Goal: Task Accomplishment & Management: Manage account settings

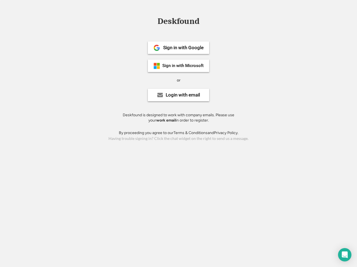
click at [178, 80] on div "or" at bounding box center [179, 81] width 4 height 6
click at [178, 22] on div "Deskfound" at bounding box center [178, 21] width 47 height 9
click at [152, 21] on div "Deskfound" at bounding box center [178, 22] width 357 height 11
click at [178, 22] on div "Deskfound" at bounding box center [178, 21] width 47 height 9
click at [178, 80] on div "or" at bounding box center [179, 81] width 4 height 6
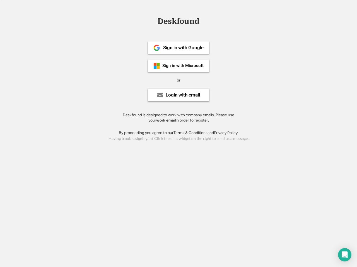
click at [178, 48] on div "Sign in with Google" at bounding box center [183, 47] width 40 height 5
click at [183, 48] on div "Sign in with Google" at bounding box center [183, 47] width 40 height 5
click at [157, 48] on img at bounding box center [156, 48] width 7 height 7
click at [178, 66] on div "Sign in with Microsoft" at bounding box center [182, 66] width 41 height 4
click at [183, 66] on div "Sign in with Microsoft" at bounding box center [182, 66] width 41 height 4
